Goal: Find specific page/section: Find specific page/section

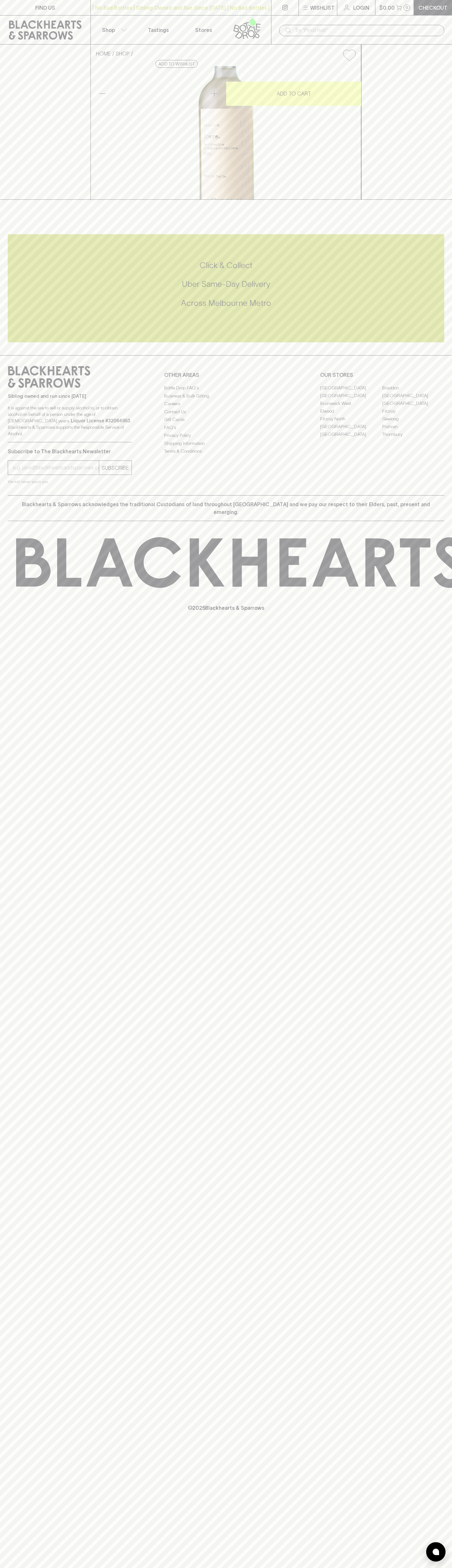
click at [150, 14] on div "| No Bad Bottles | Sibling Owned and Run Since 2006 | No Bad Bottles | Sibling …" at bounding box center [181, 8] width 181 height 15
click at [429, 1534] on div "FIND US | No Bad Bottles | Sibling Owned and Run Since 2006 | No Bad Bottles | …" at bounding box center [226, 784] width 452 height 1568
click at [196, 1568] on html "FIND US | No Bad Bottles | Sibling Owned and Run Since 2006 | No Bad Bottles | …" at bounding box center [226, 784] width 452 height 1568
click at [16, 521] on div "Blackhearts & Sparrows acknowledges the traditional Custodians of land througho…" at bounding box center [226, 508] width 437 height 26
